Goal: Find contact information: Obtain details needed to contact an individual or organization

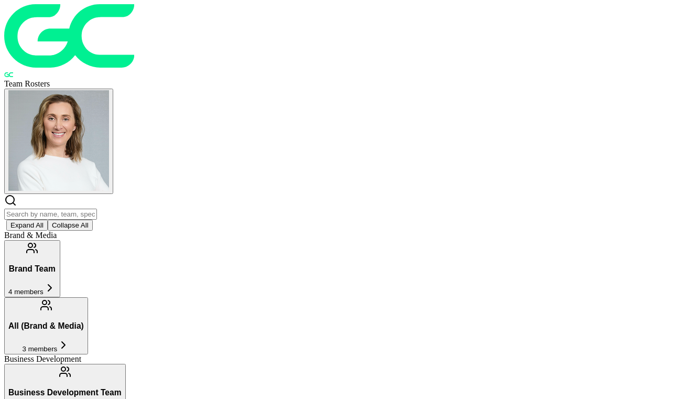
click at [97, 208] on input "text" at bounding box center [50, 213] width 93 height 11
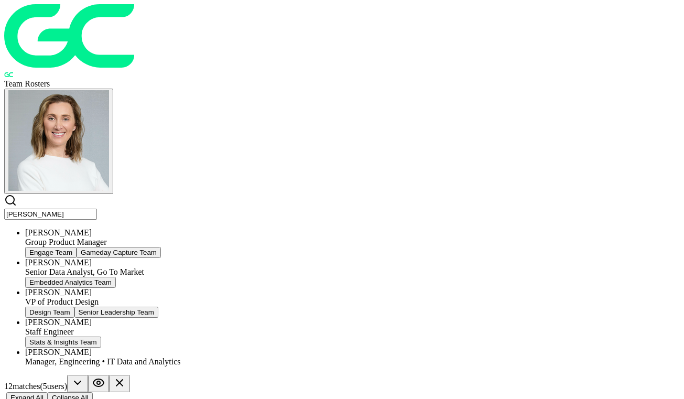
click at [218, 228] on ul "[PERSON_NAME] Group Product Manager Engage Team Gameday Capture Team [PERSON_NA…" at bounding box center [341, 297] width 675 height 138
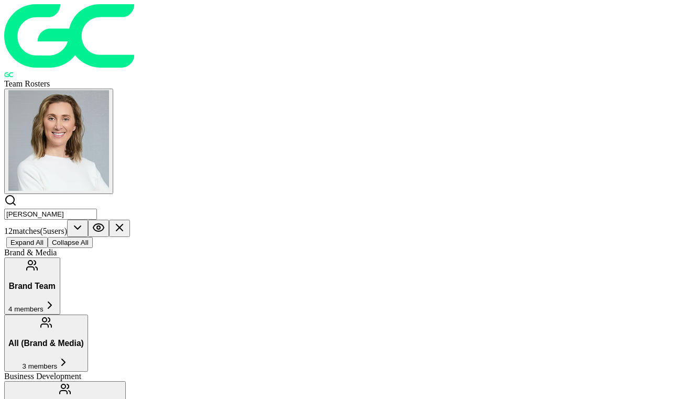
click at [97, 208] on input "[PERSON_NAME]" at bounding box center [50, 213] width 93 height 11
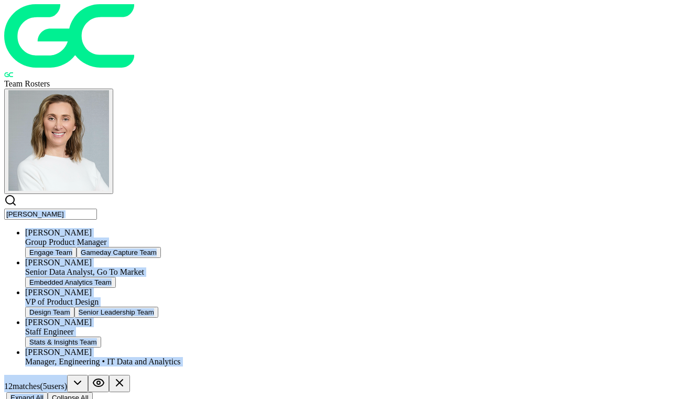
click at [97, 208] on input "[PERSON_NAME]" at bounding box center [50, 213] width 93 height 11
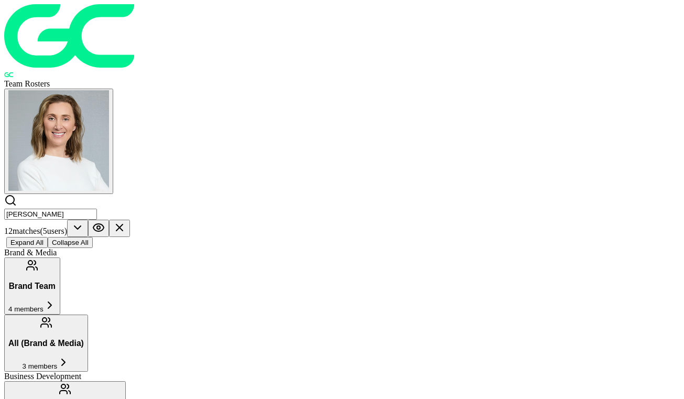
click at [97, 208] on input "[PERSON_NAME]" at bounding box center [50, 213] width 93 height 11
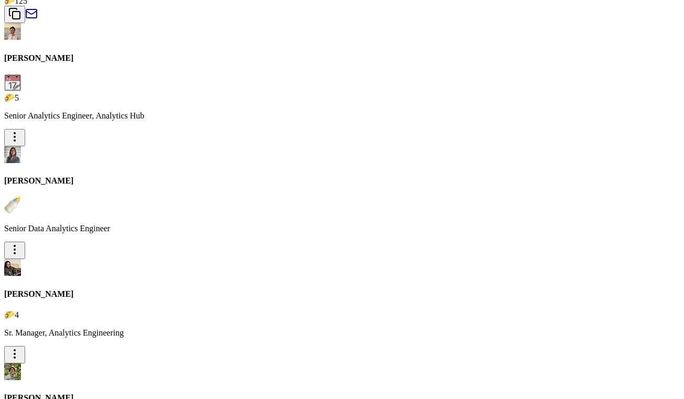
scroll to position [2000, 0]
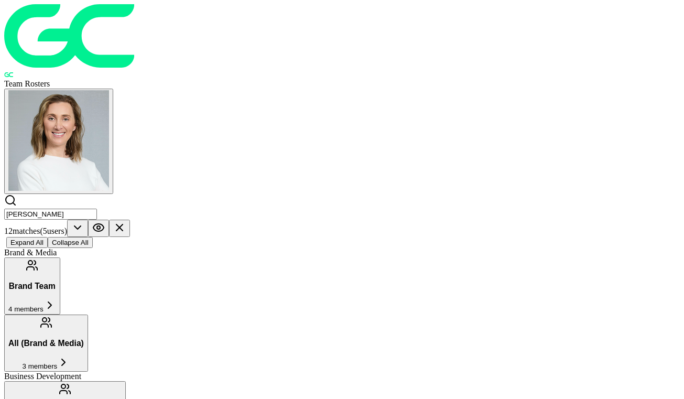
scroll to position [0, 0]
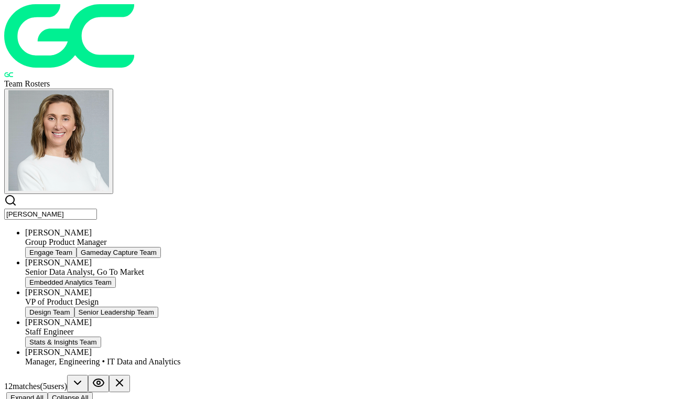
click at [97, 208] on input "[PERSON_NAME]" at bounding box center [50, 213] width 93 height 11
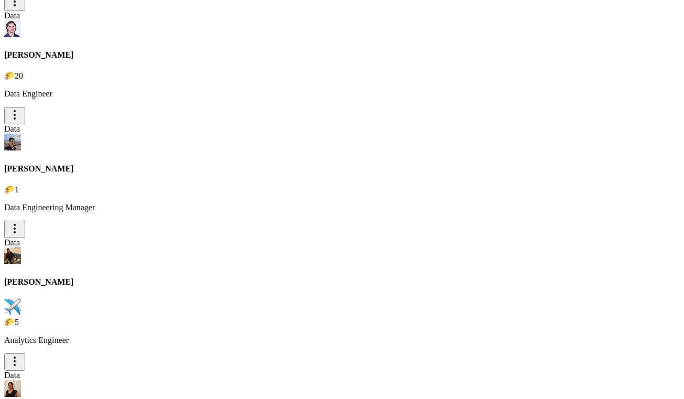
scroll to position [2564, 0]
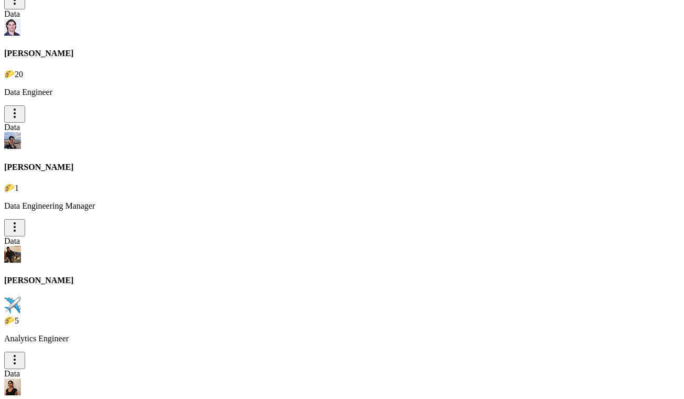
drag, startPoint x: 212, startPoint y: 125, endPoint x: 271, endPoint y: 129, distance: 59.3
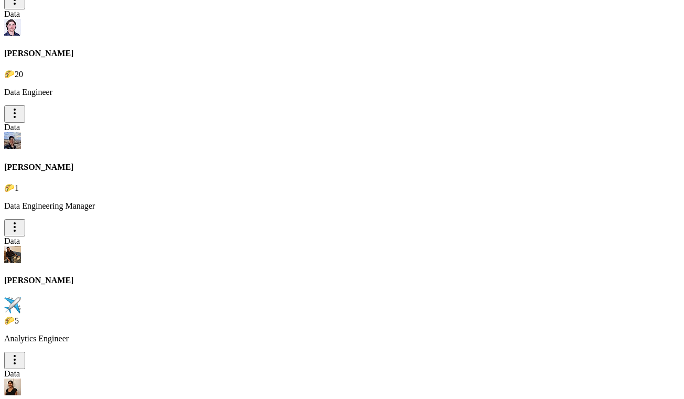
copy h2 "[PERSON_NAME]"
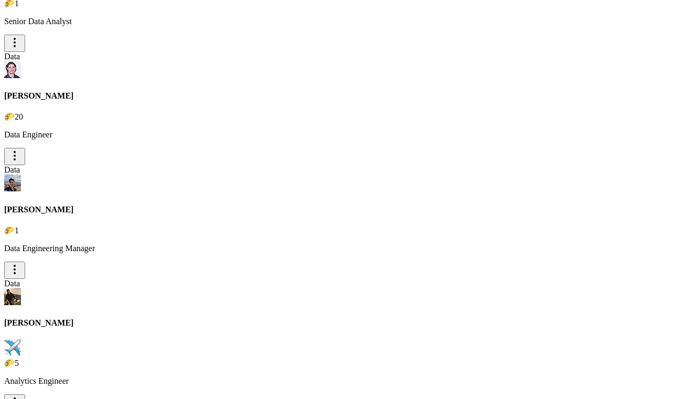
scroll to position [2522, 0]
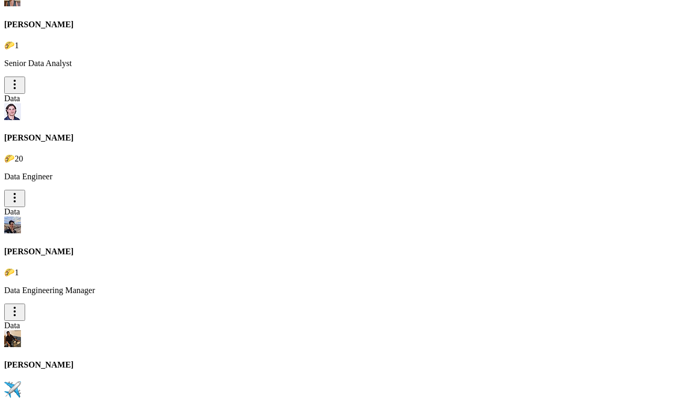
scroll to position [2482, 0]
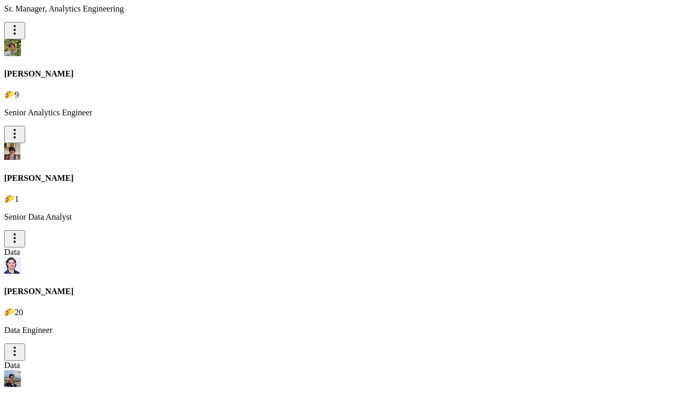
paste input "[PERSON_NAME]"
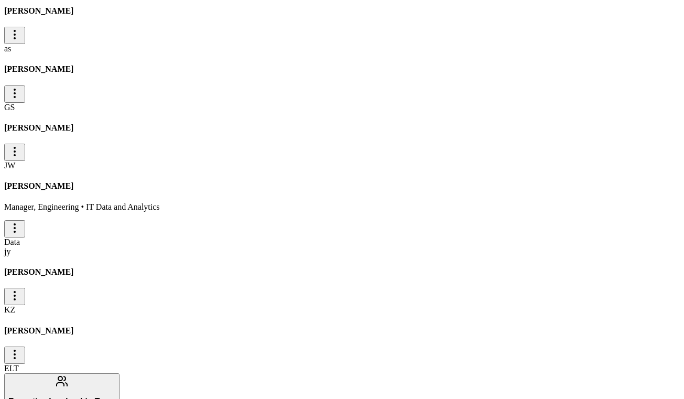
type input "[PERSON_NAME]"
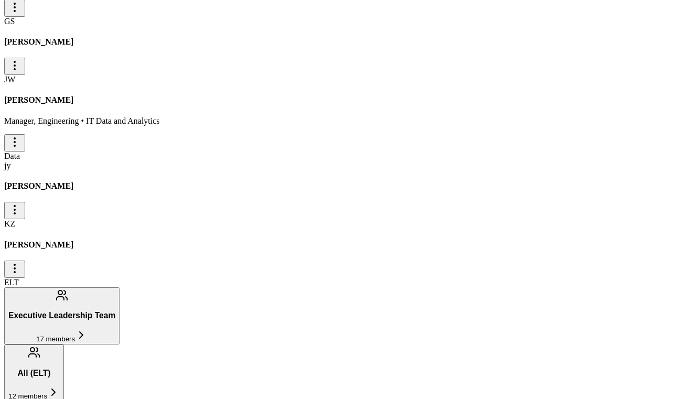
drag, startPoint x: 265, startPoint y: 321, endPoint x: 215, endPoint y: 323, distance: 50.3
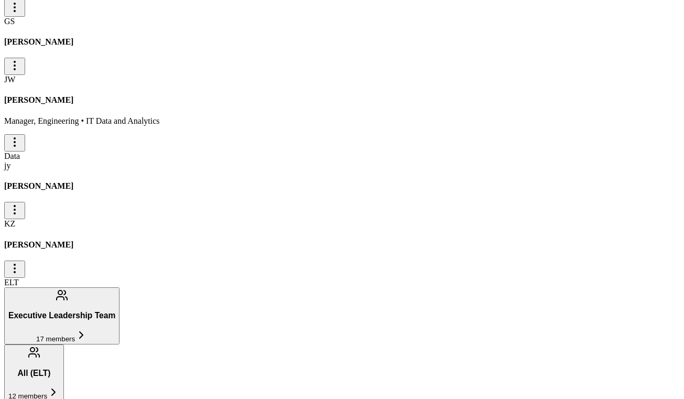
drag, startPoint x: 278, startPoint y: 146, endPoint x: 210, endPoint y: 144, distance: 68.1
copy h2 "[PERSON_NAME]"
